Goal: Navigation & Orientation: Find specific page/section

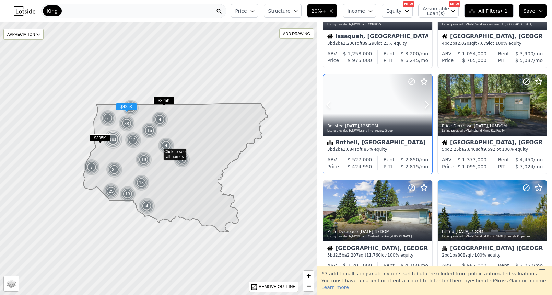
scroll to position [305, 0]
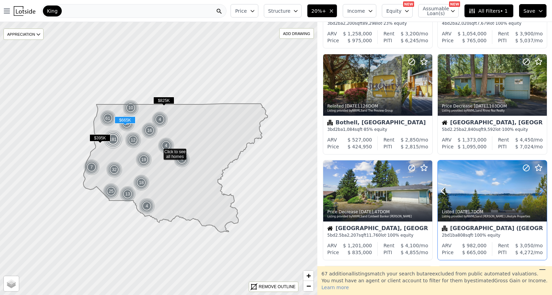
click at [541, 191] on icon at bounding box center [541, 190] width 11 height 11
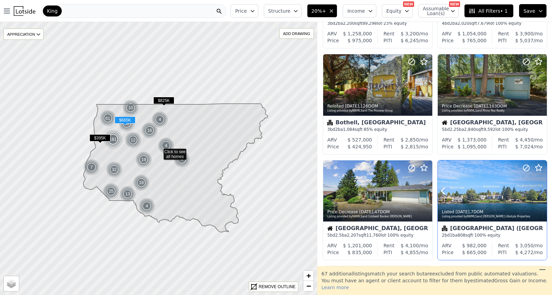
click at [541, 191] on icon at bounding box center [541, 190] width 11 height 11
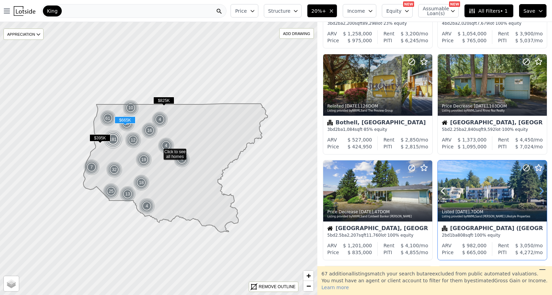
click at [541, 191] on icon at bounding box center [541, 190] width 11 height 11
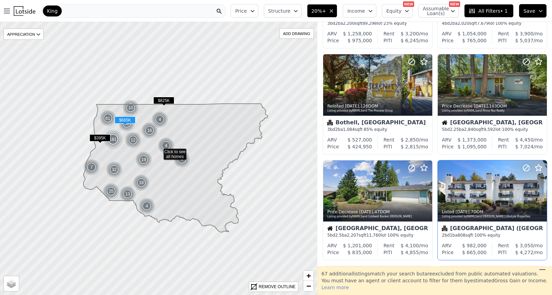
click at [541, 191] on icon at bounding box center [541, 190] width 11 height 11
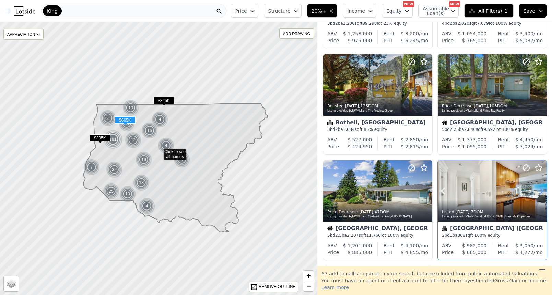
click at [541, 191] on icon at bounding box center [541, 190] width 11 height 11
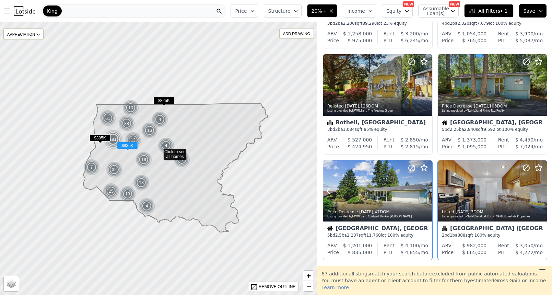
click at [428, 192] on icon at bounding box center [427, 190] width 11 height 11
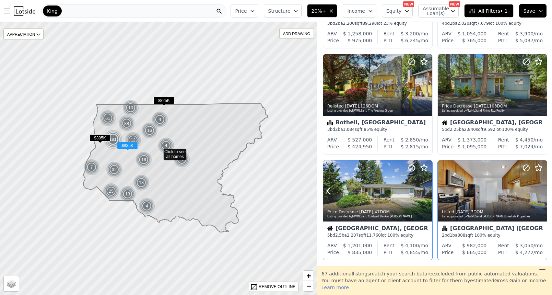
click at [428, 192] on icon at bounding box center [427, 190] width 11 height 11
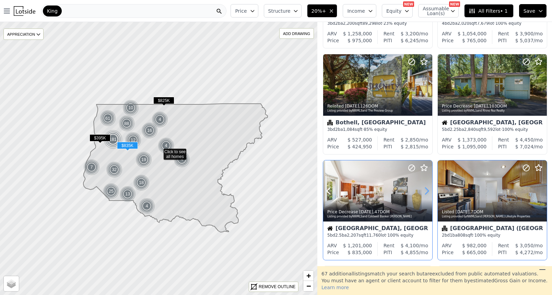
click at [428, 192] on icon at bounding box center [427, 190] width 11 height 11
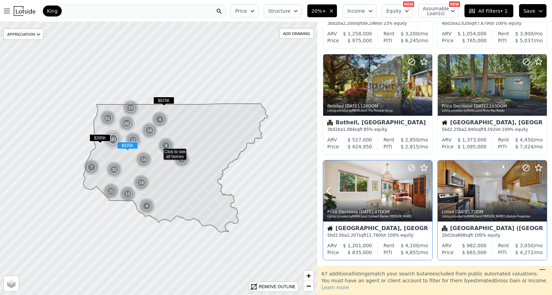
click at [428, 192] on icon at bounding box center [427, 190] width 11 height 11
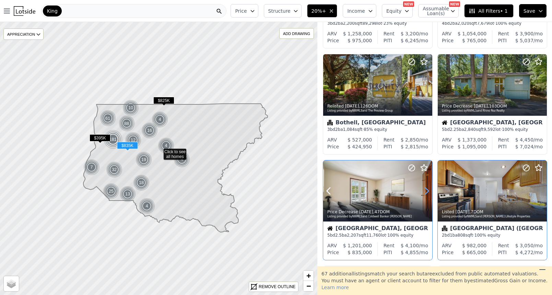
click at [428, 192] on icon at bounding box center [427, 190] width 11 height 11
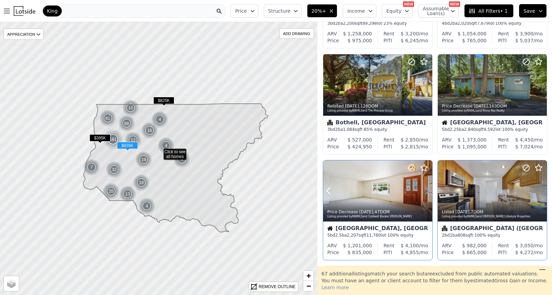
click at [428, 192] on icon at bounding box center [427, 190] width 11 height 11
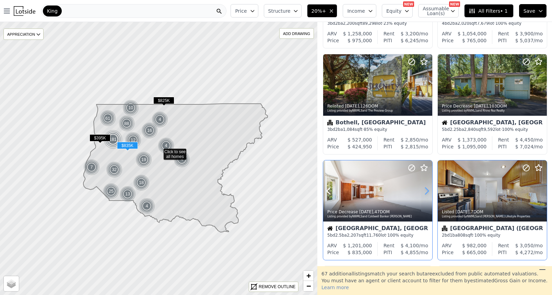
click at [428, 192] on icon at bounding box center [427, 190] width 11 height 11
